Goal: Find specific page/section: Find specific page/section

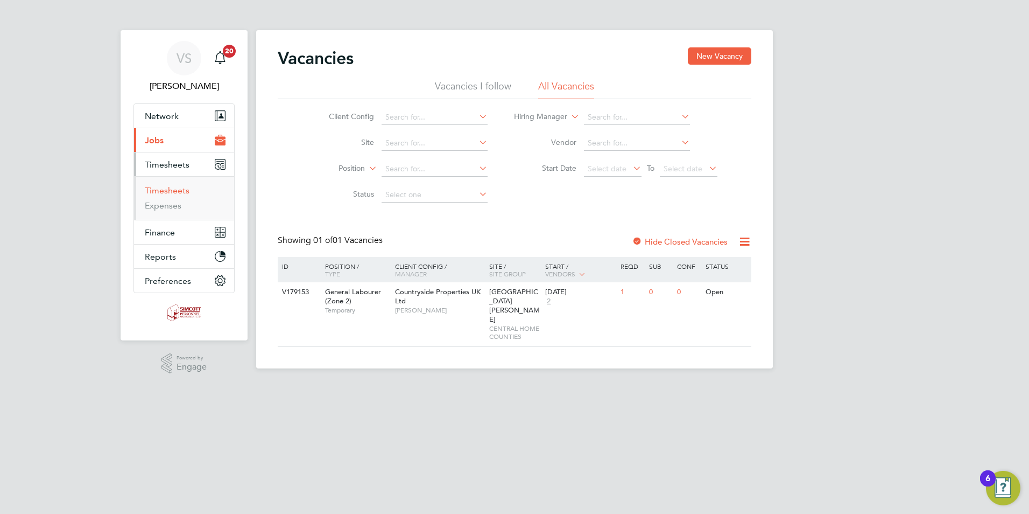
drag, startPoint x: 170, startPoint y: 187, endPoint x: 178, endPoint y: 187, distance: 8.6
click at [170, 187] on link "Timesheets" at bounding box center [167, 190] width 45 height 10
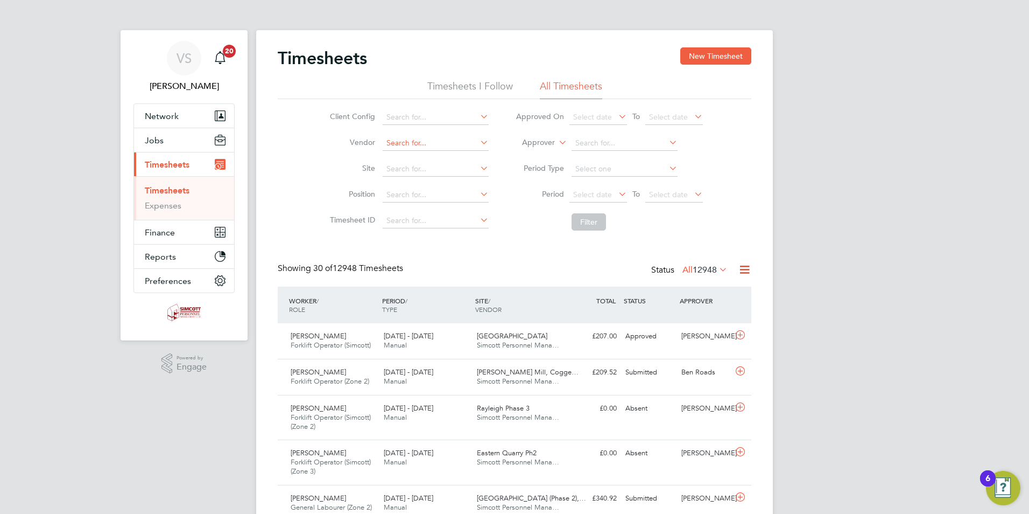
click at [404, 145] on input at bounding box center [436, 143] width 106 height 15
click at [478, 144] on icon at bounding box center [478, 142] width 0 height 15
click at [478, 140] on icon at bounding box center [478, 142] width 0 height 15
click at [392, 172] on input at bounding box center [436, 169] width 106 height 15
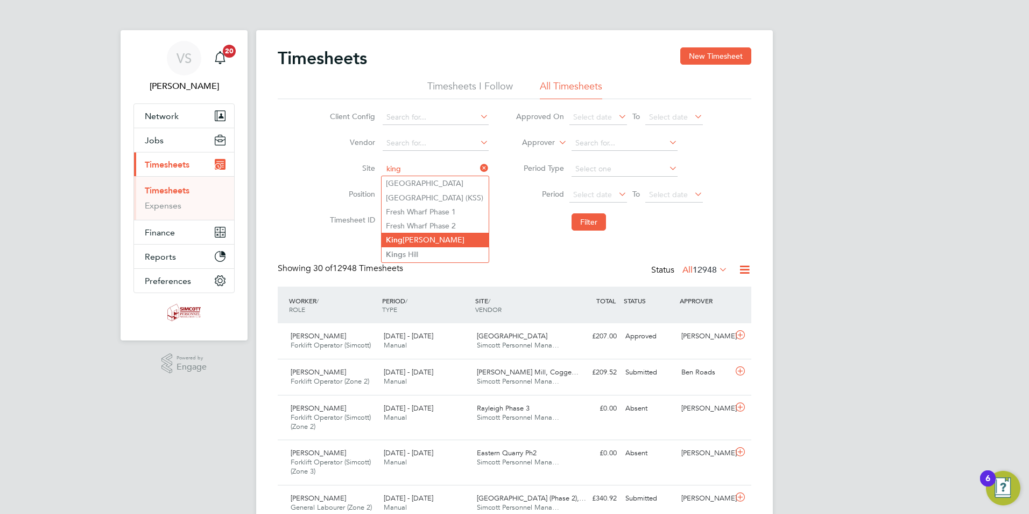
type input "[GEOGRAPHIC_DATA][PERSON_NAME]"
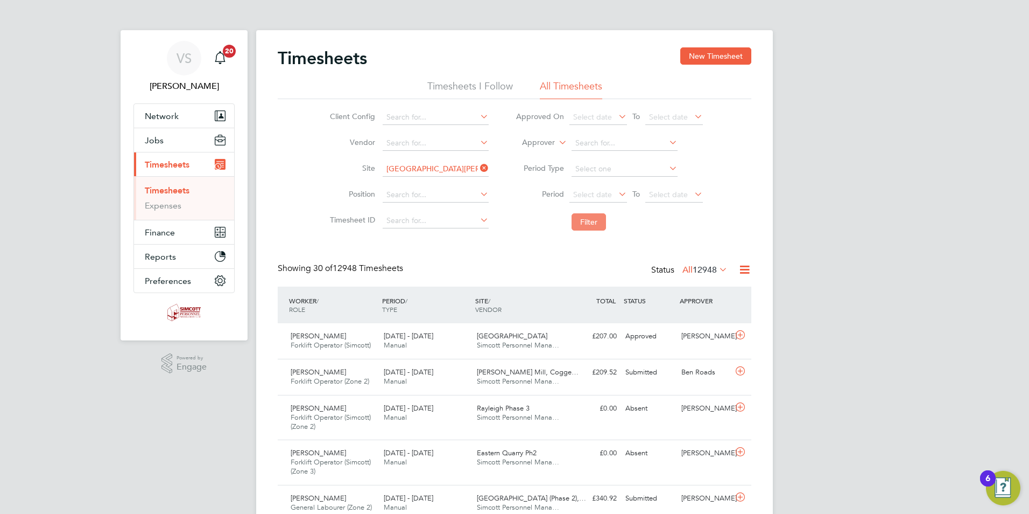
click at [583, 219] on button "Filter" at bounding box center [589, 221] width 34 height 17
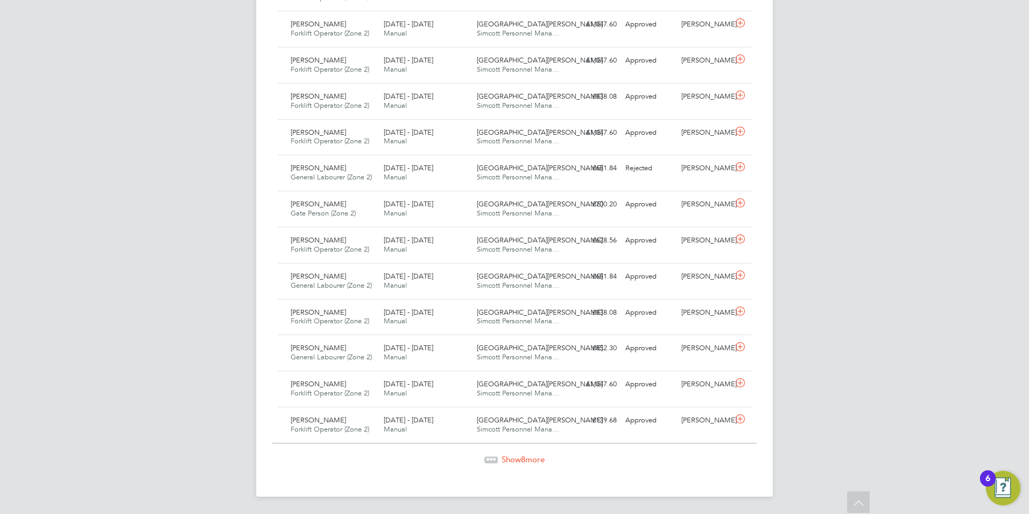
click at [526, 460] on span "Show 8 more" at bounding box center [523, 459] width 43 height 10
